Goal: Task Accomplishment & Management: Use online tool/utility

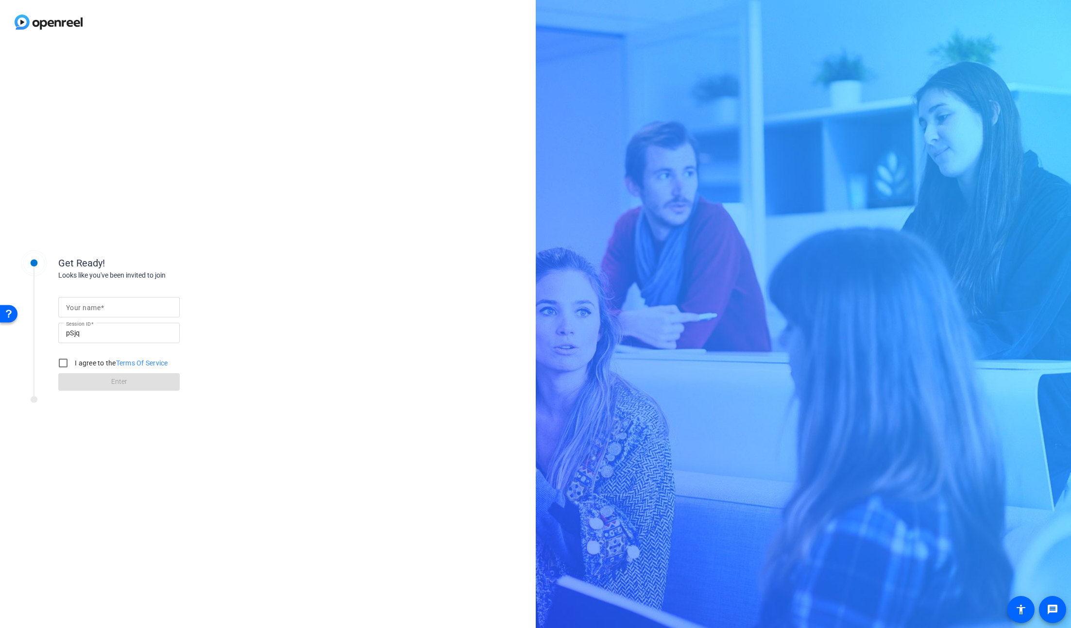
click at [136, 308] on input "Your name" at bounding box center [119, 308] width 106 height 12
type input "[PERSON_NAME]"
drag, startPoint x: 63, startPoint y: 364, endPoint x: 65, endPoint y: 369, distance: 5.0
click at [63, 364] on input "I agree to the Terms Of Service" at bounding box center [62, 363] width 19 height 19
checkbox input "true"
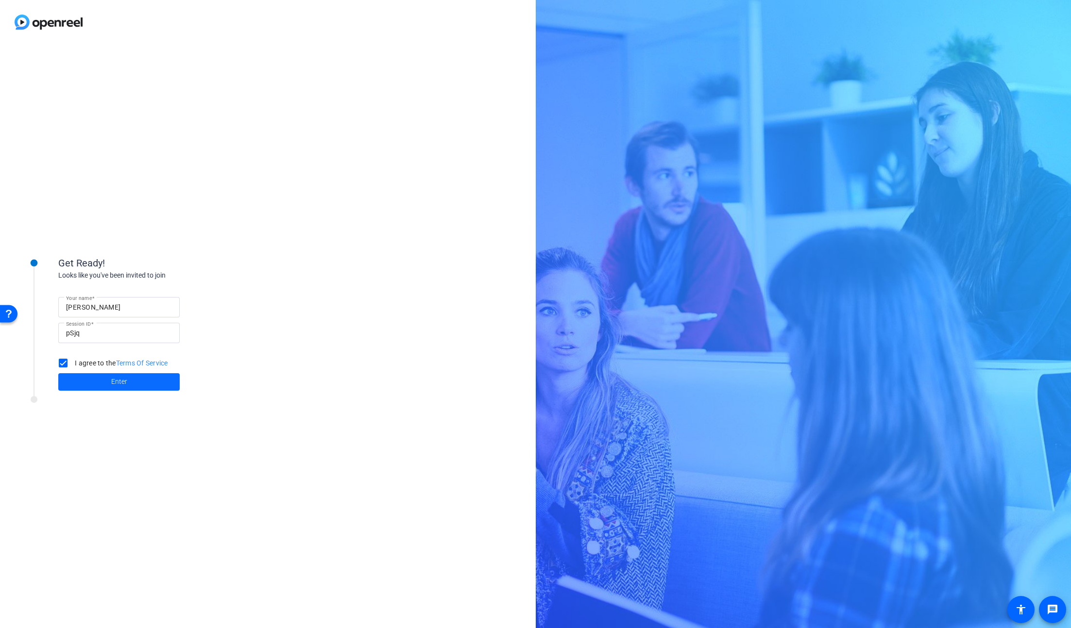
click at [93, 378] on span at bounding box center [118, 382] width 121 height 23
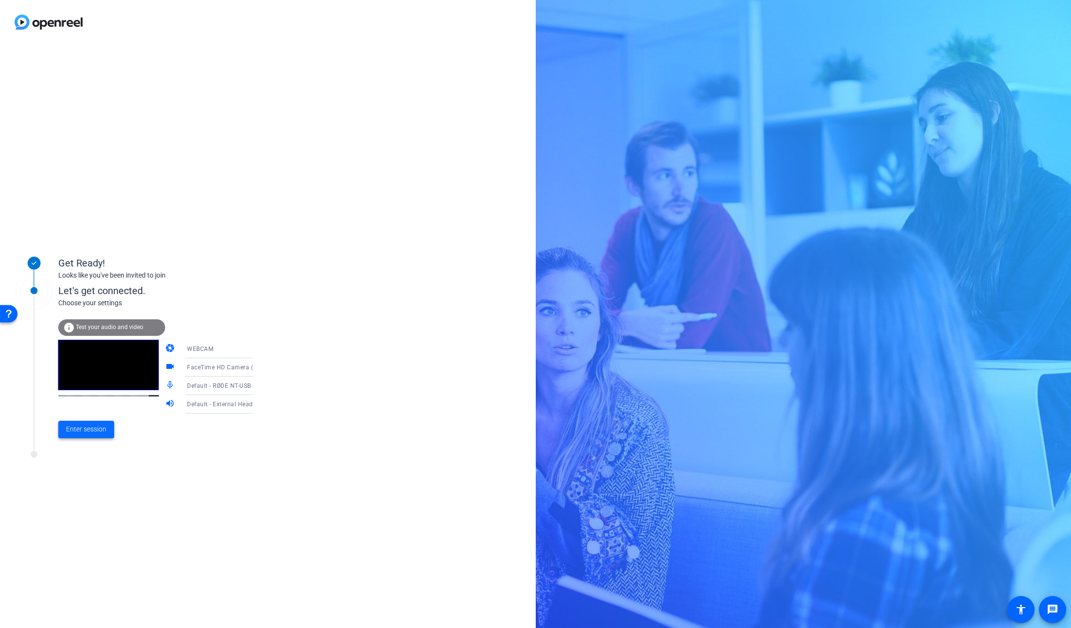
click at [92, 427] on span "Enter session" at bounding box center [86, 429] width 40 height 10
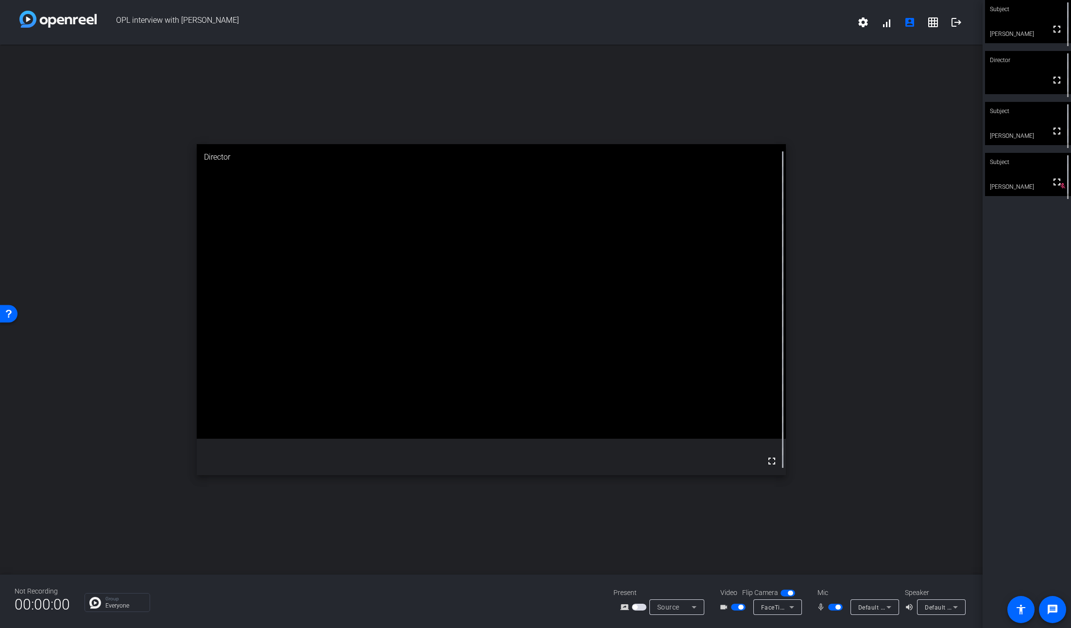
click at [771, 460] on mat-icon "fullscreen" at bounding box center [772, 462] width 12 height 12
click at [932, 18] on mat-icon "grid_on" at bounding box center [933, 23] width 12 height 12
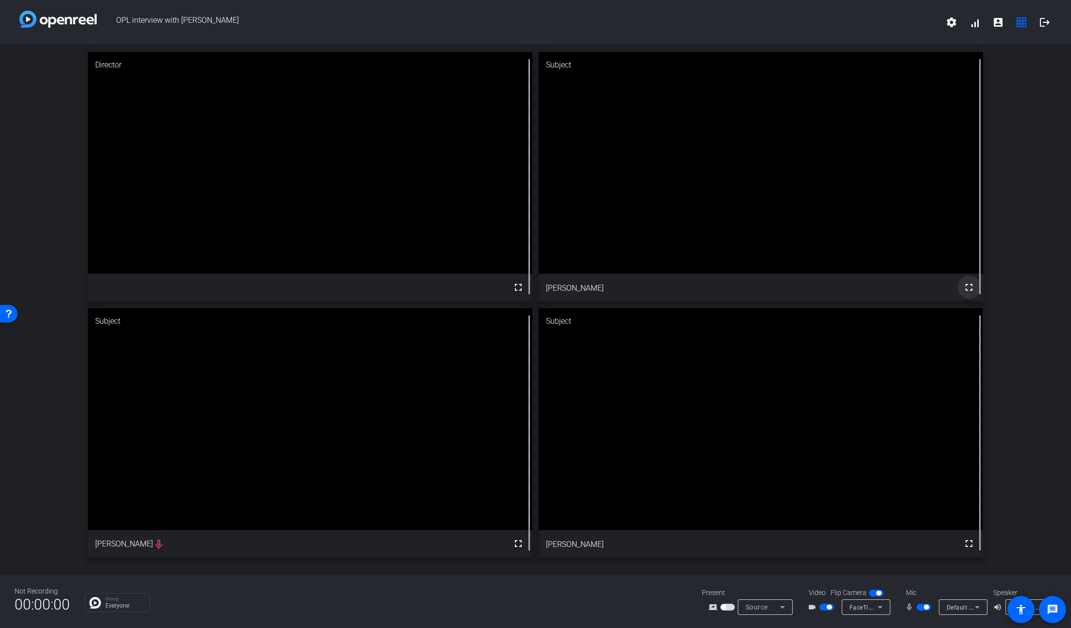
click at [966, 283] on mat-icon "fullscreen" at bounding box center [969, 288] width 12 height 12
